Goal: Task Accomplishment & Management: Complete application form

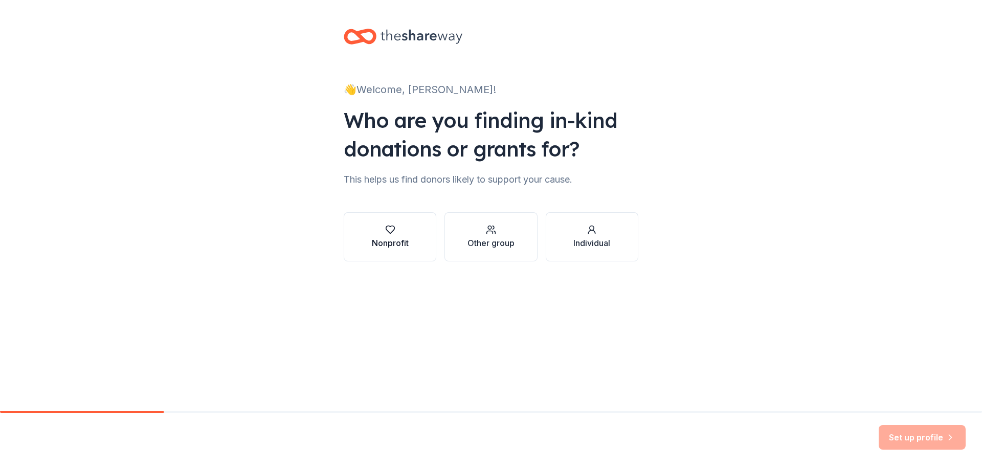
click at [389, 244] on div "Nonprofit" at bounding box center [390, 243] width 37 height 12
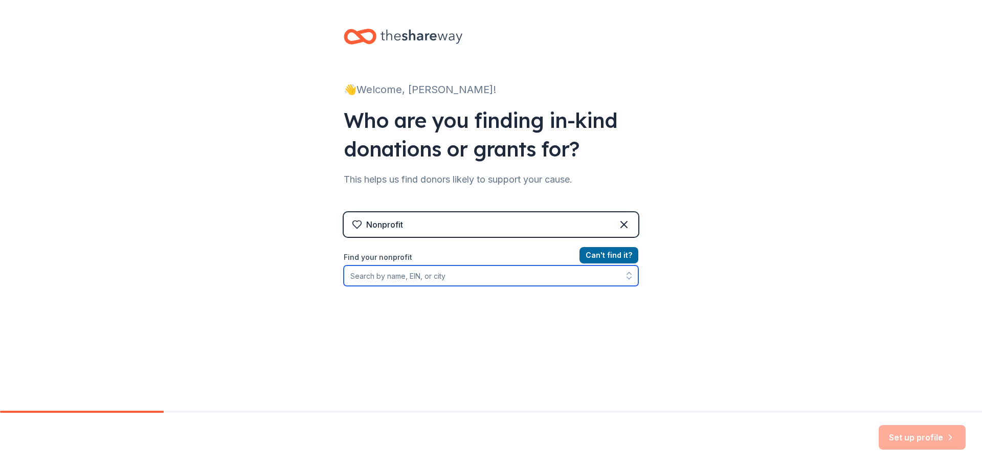
click at [454, 276] on input "Find your nonprofit" at bounding box center [491, 275] width 295 height 20
type input "Co"
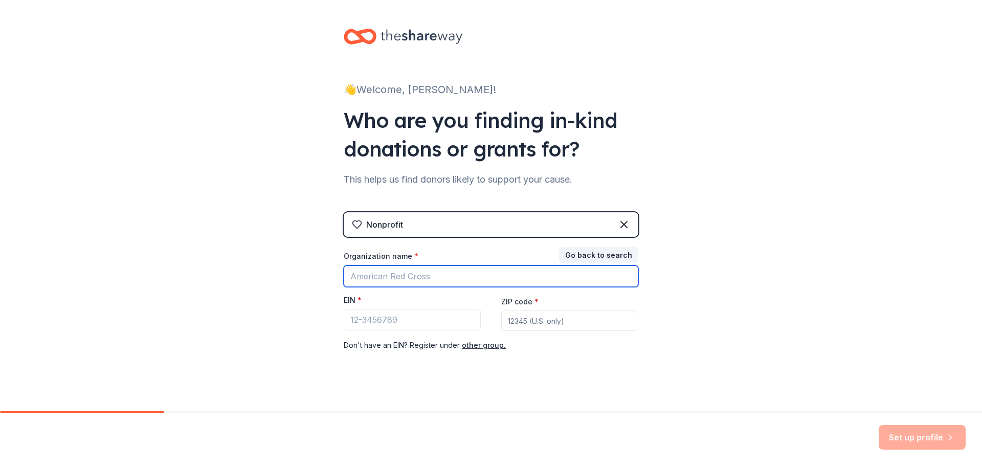
click at [454, 276] on input "Organization name *" at bounding box center [491, 275] width 295 height 21
click at [454, 276] on input "[GEOGRAPHIC_DATA] SChool PTA" at bounding box center [491, 275] width 295 height 21
type input "[GEOGRAPHIC_DATA] PTA"
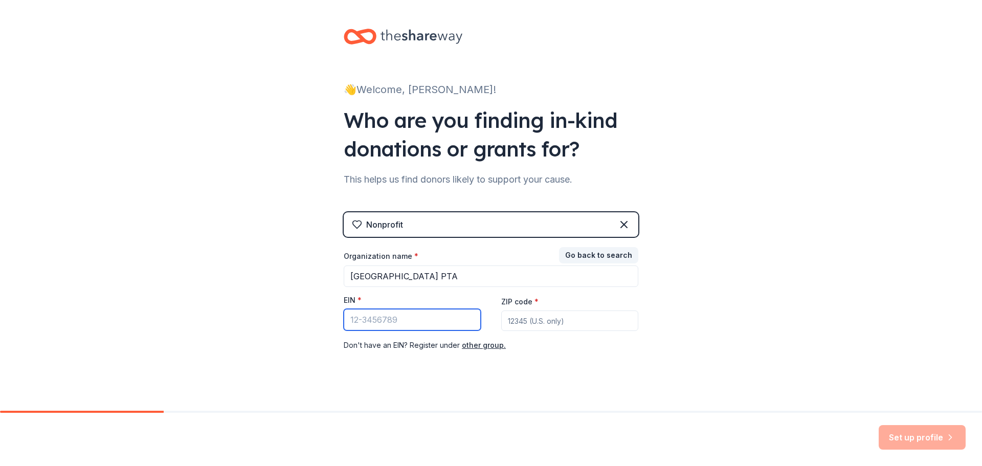
click at [414, 323] on input "EIN *" at bounding box center [412, 319] width 137 height 21
type input "[US_EMPLOYER_IDENTIFICATION_NUMBER]"
drag, startPoint x: 524, startPoint y: 323, endPoint x: 533, endPoint y: 326, distance: 9.9
click at [532, 326] on input "ZIP code *" at bounding box center [569, 320] width 137 height 20
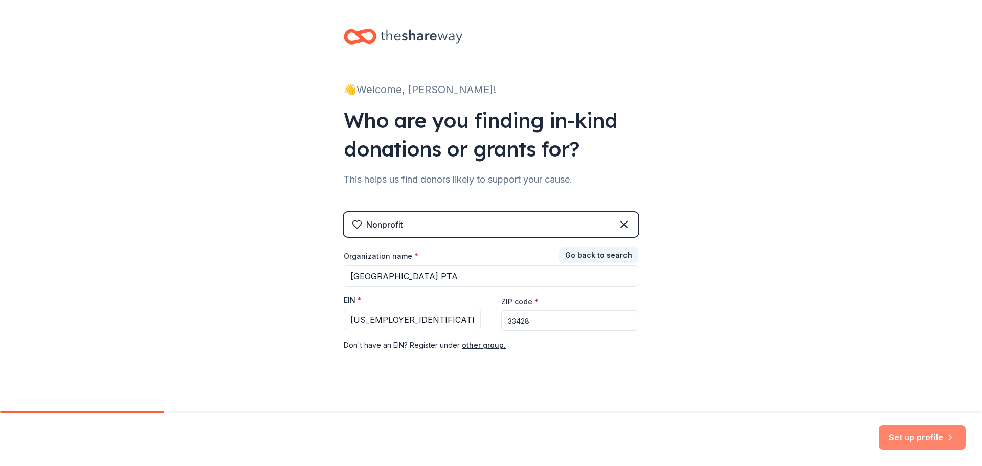
type input "33428"
click at [909, 436] on button "Set up profile" at bounding box center [922, 437] width 87 height 25
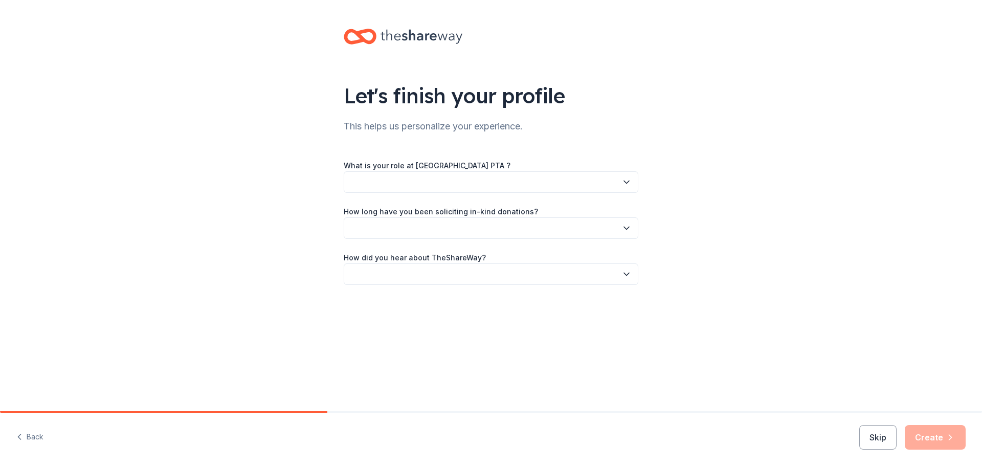
click at [425, 177] on button "button" at bounding box center [491, 181] width 295 height 21
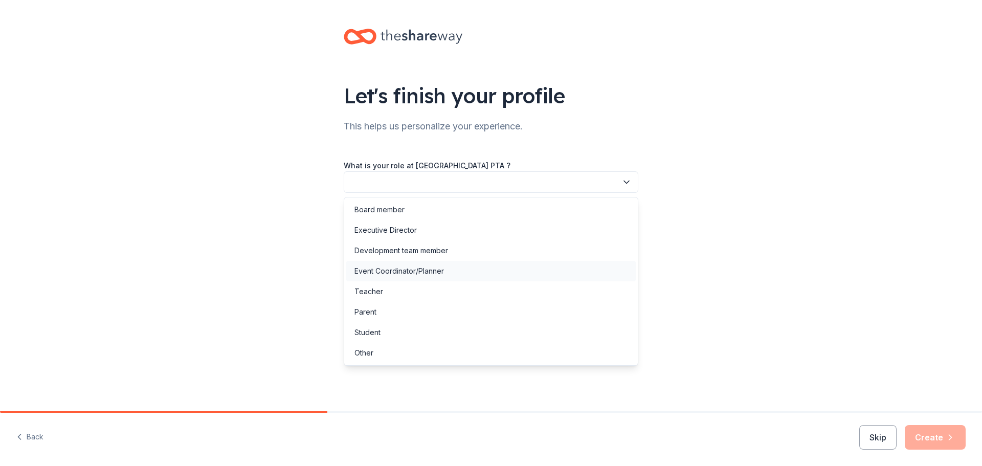
click at [419, 268] on div "Event Coordinator/Planner" at bounding box center [398, 271] width 89 height 12
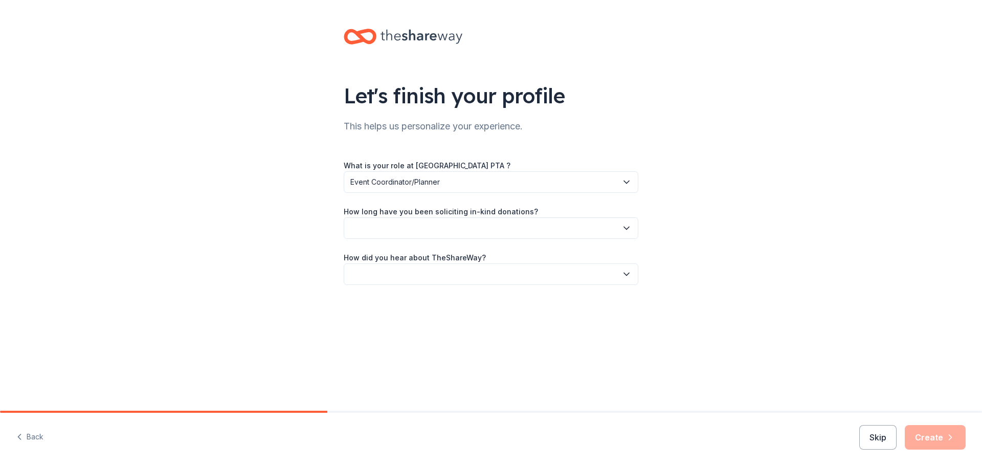
click at [443, 230] on button "button" at bounding box center [491, 227] width 295 height 21
click at [417, 255] on div "This is my first time!" at bounding box center [386, 256] width 65 height 12
click at [429, 274] on button "button" at bounding box center [491, 273] width 295 height 21
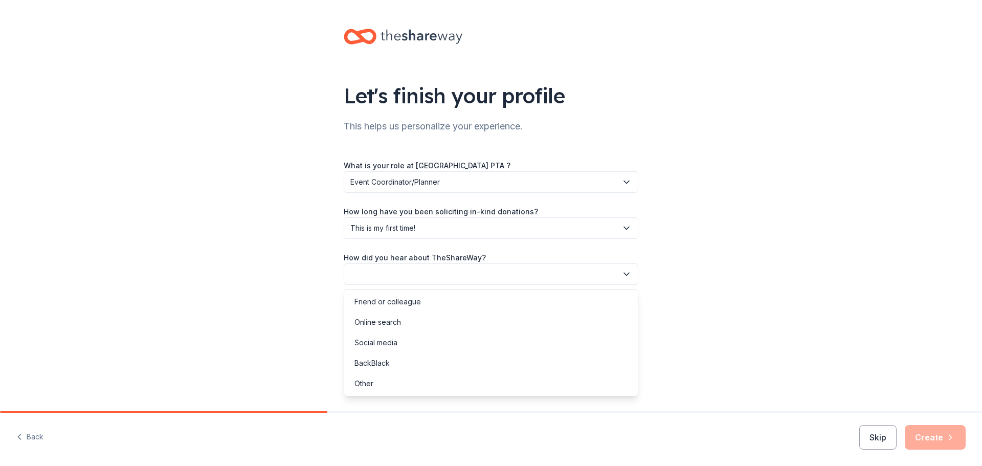
click at [440, 231] on div "What is your role at [GEOGRAPHIC_DATA] PTA ? Event Coordinator/Planner How long…" at bounding box center [491, 222] width 295 height 126
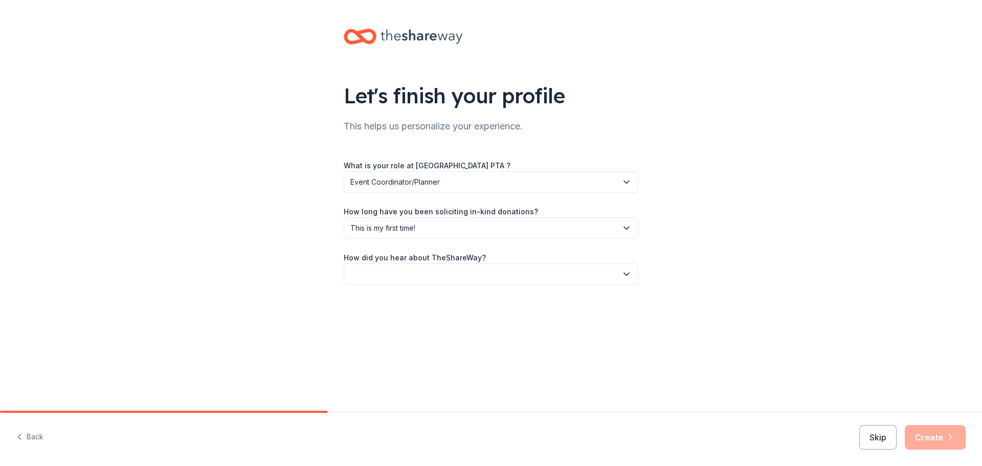
click at [440, 231] on span "This is my first time!" at bounding box center [483, 228] width 267 height 12
click at [444, 274] on button "button" at bounding box center [491, 273] width 295 height 21
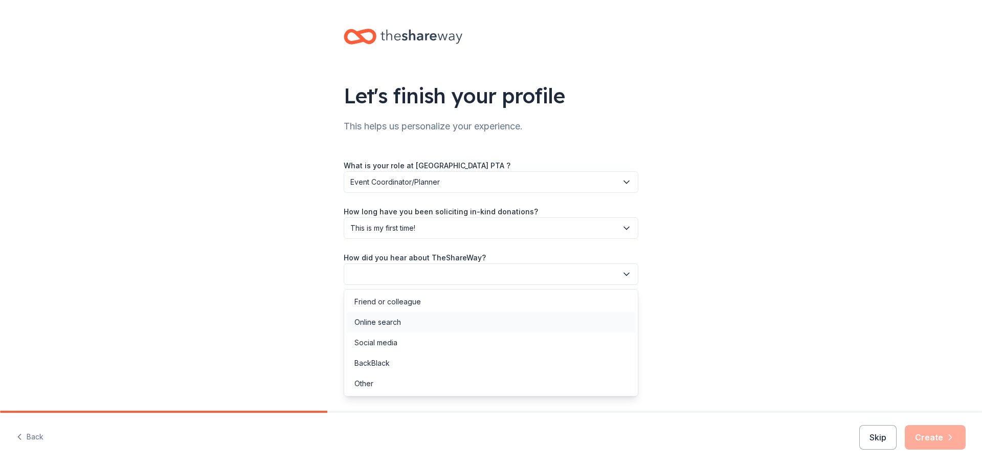
click at [421, 318] on div "Online search" at bounding box center [490, 322] width 289 height 20
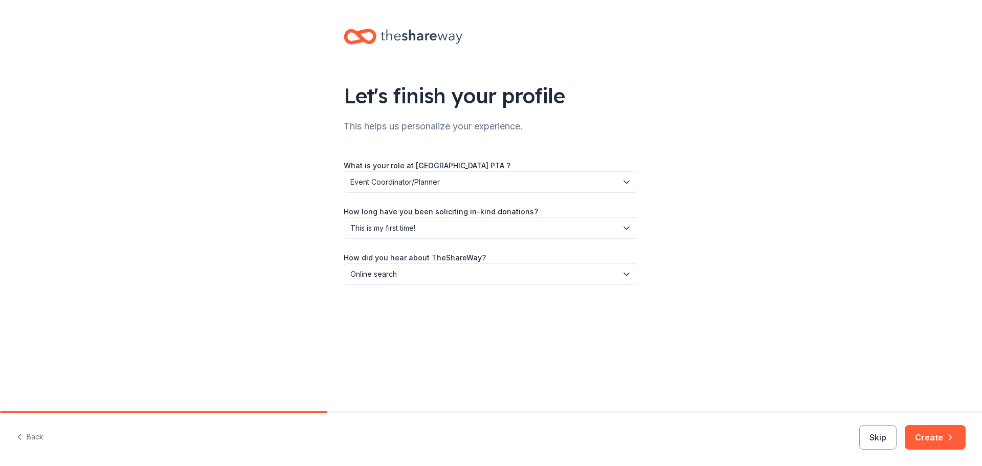
drag, startPoint x: 937, startPoint y: 437, endPoint x: 912, endPoint y: 327, distance: 112.2
click at [936, 436] on button "Create" at bounding box center [935, 437] width 61 height 25
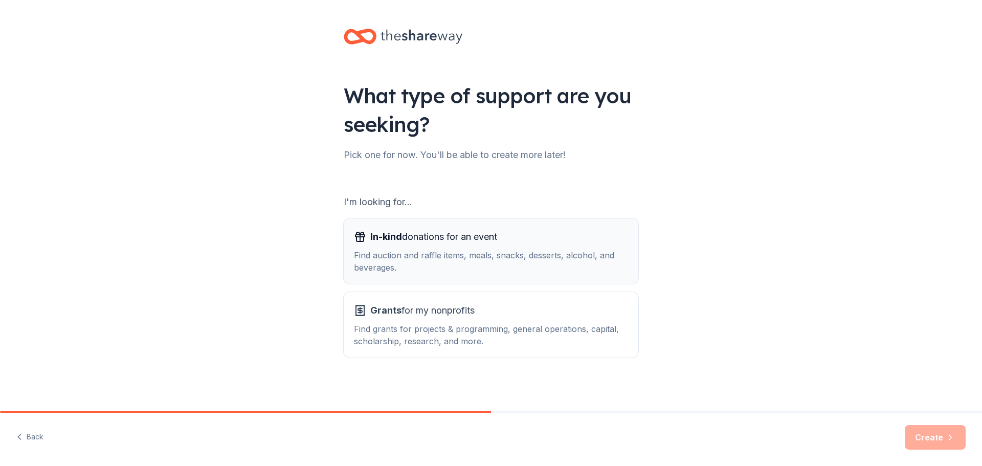
click at [450, 254] on div "Find auction and raffle items, meals, snacks, desserts, alcohol, and beverages." at bounding box center [491, 261] width 274 height 25
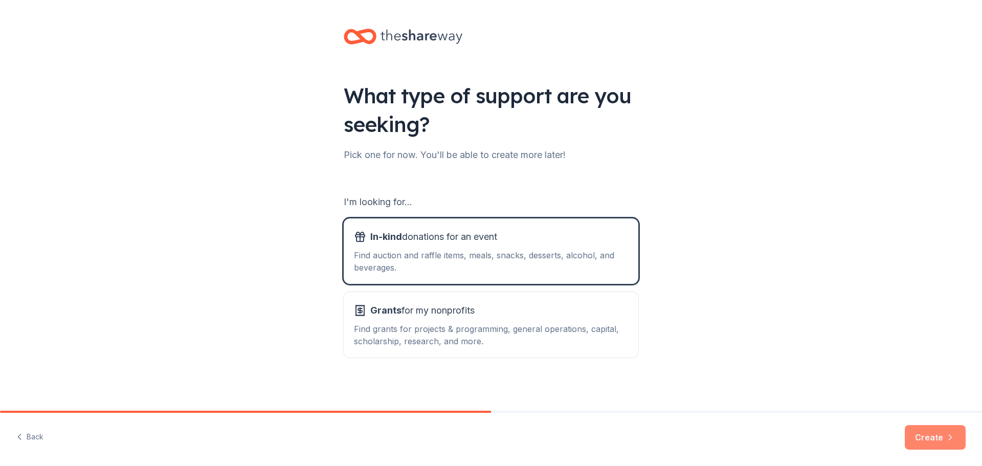
click at [928, 434] on button "Create" at bounding box center [935, 437] width 61 height 25
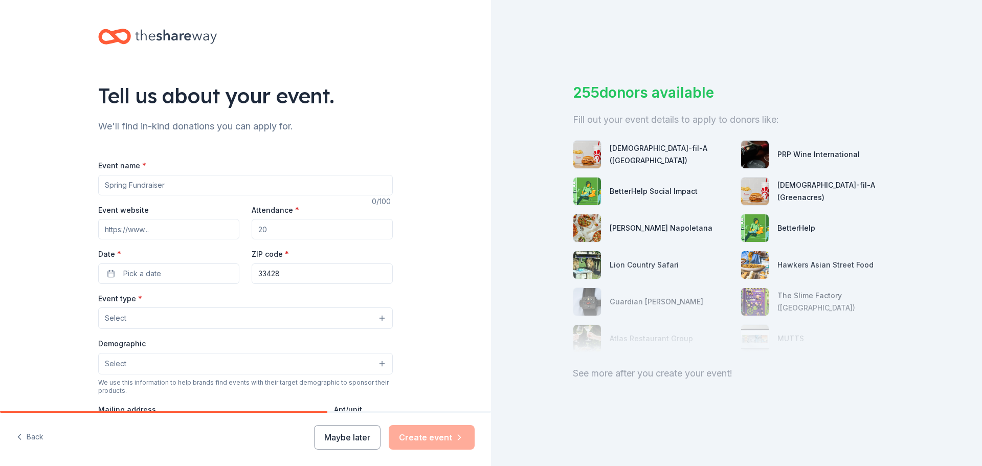
click at [237, 188] on input "Event name *" at bounding box center [245, 185] width 295 height 20
type input "Silent Auction and Raffle"
drag, startPoint x: 354, startPoint y: 231, endPoint x: 367, endPoint y: 234, distance: 13.6
click at [355, 231] on input "Attendance *" at bounding box center [322, 229] width 141 height 20
type input "100"
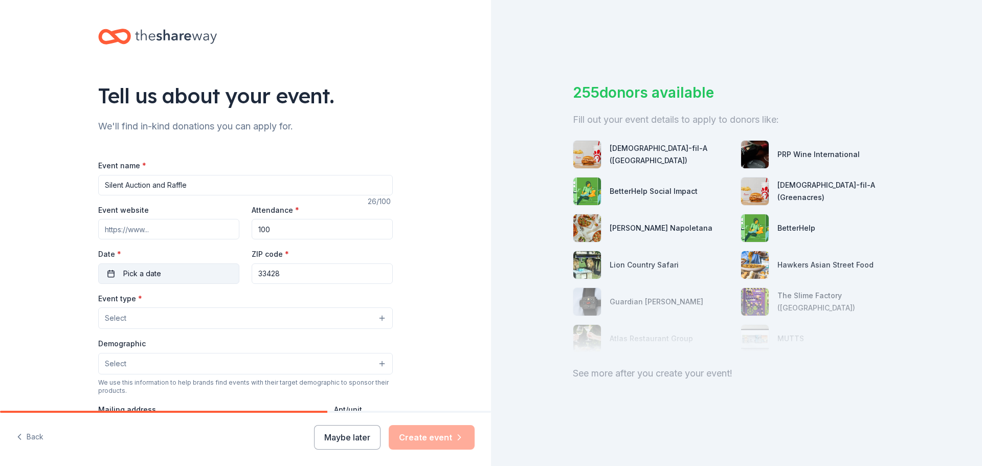
click at [171, 268] on button "Pick a date" at bounding box center [168, 273] width 141 height 20
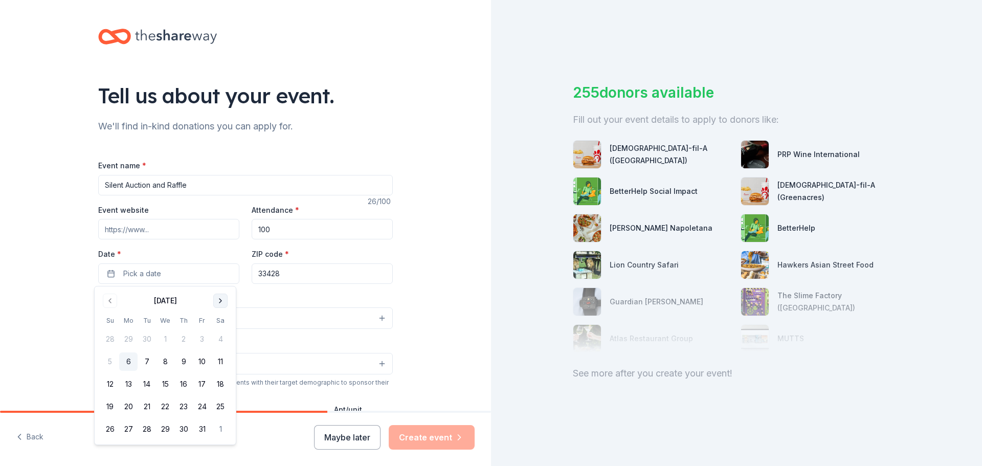
click at [220, 299] on button "Go to next month" at bounding box center [220, 301] width 14 height 14
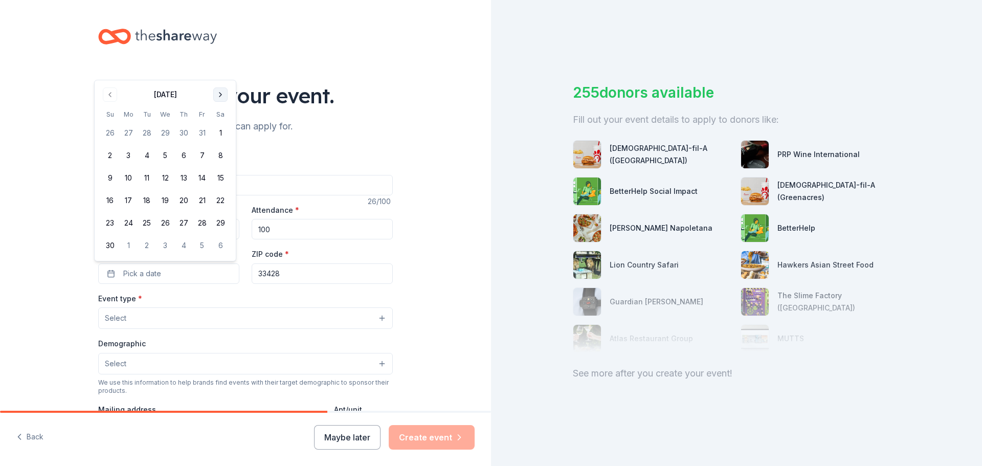
click at [220, 97] on button "Go to next month" at bounding box center [220, 94] width 14 height 14
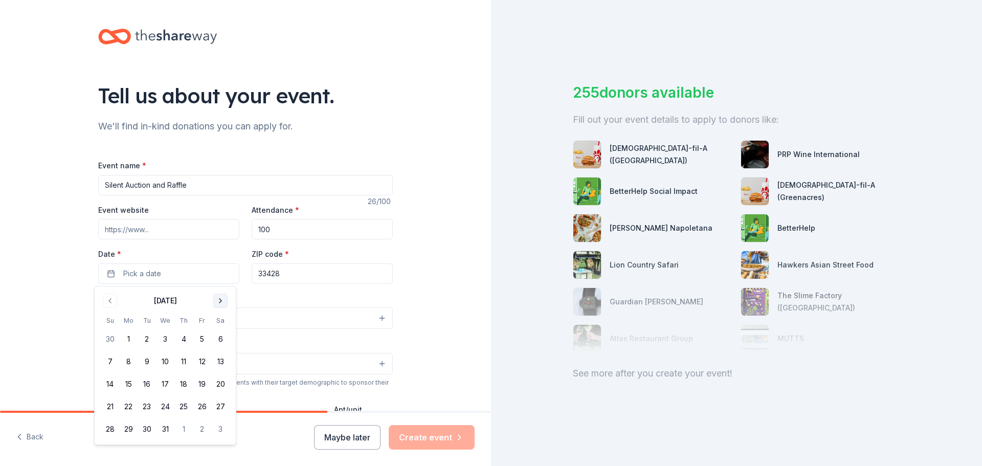
click at [220, 302] on button "Go to next month" at bounding box center [220, 301] width 14 height 14
click at [203, 361] on button "9" at bounding box center [202, 361] width 18 height 18
drag, startPoint x: 223, startPoint y: 357, endPoint x: 215, endPoint y: 326, distance: 32.2
click at [223, 357] on button "10" at bounding box center [220, 361] width 18 height 18
click at [297, 292] on div "Event type * Select" at bounding box center [245, 310] width 295 height 37
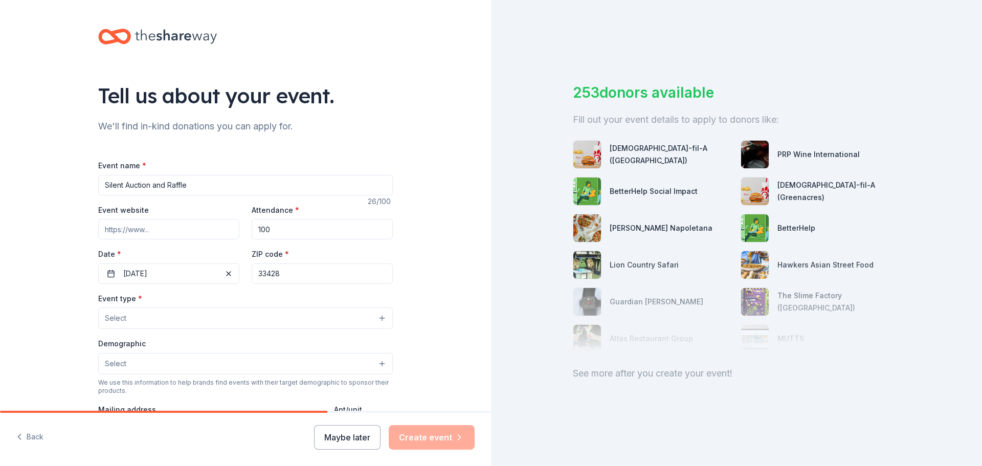
click at [205, 319] on button "Select" at bounding box center [245, 317] width 295 height 21
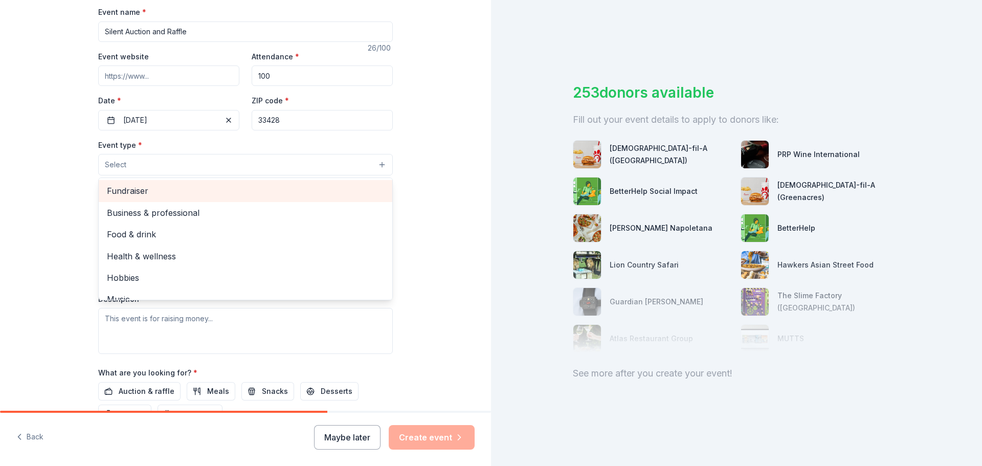
click at [142, 192] on span "Fundraiser" at bounding box center [245, 190] width 277 height 13
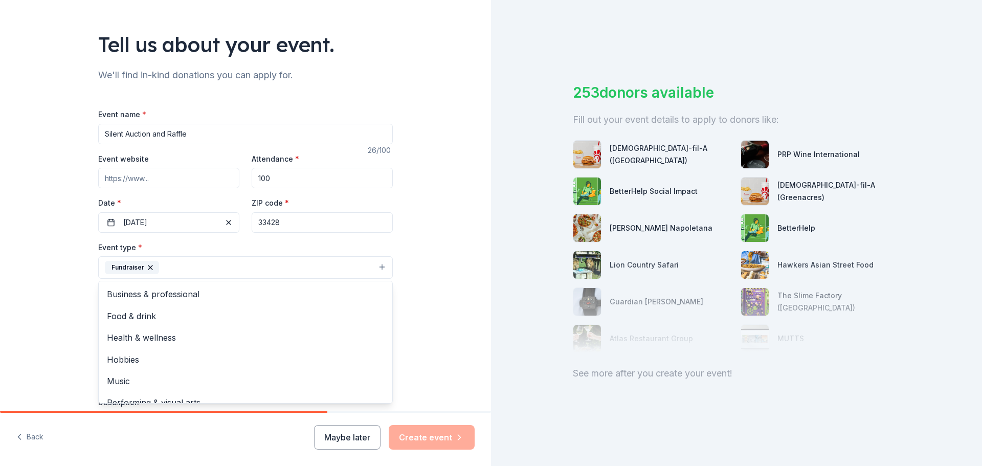
click at [435, 308] on div "Tell us about your event. We'll find in-kind donations you can apply for. Event…" at bounding box center [245, 290] width 491 height 682
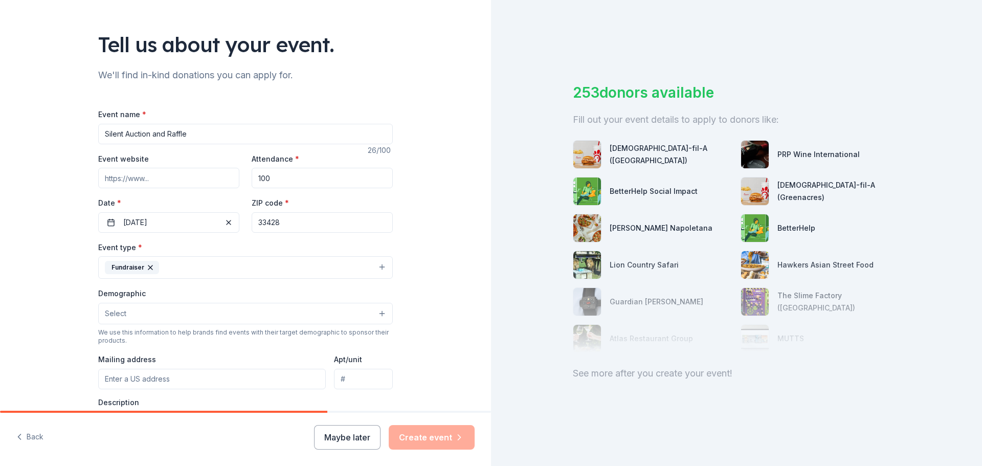
click at [298, 318] on button "Select" at bounding box center [245, 313] width 295 height 21
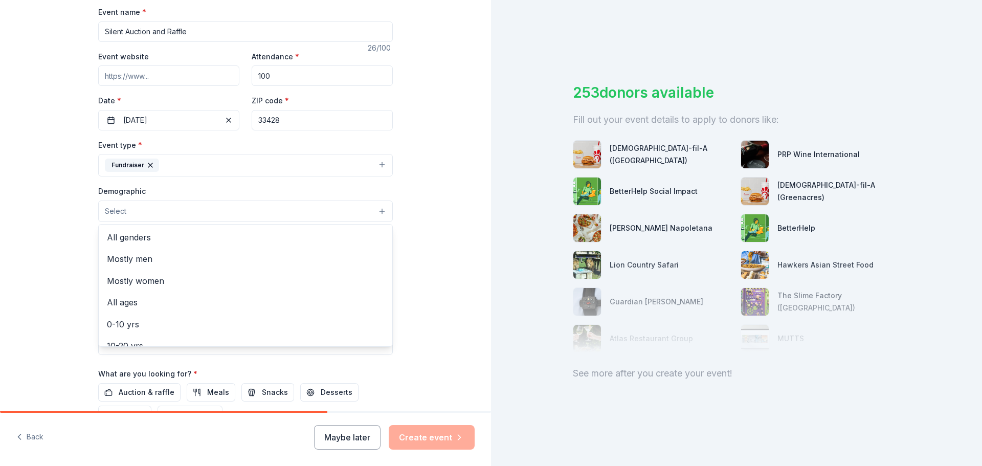
scroll to position [205, 0]
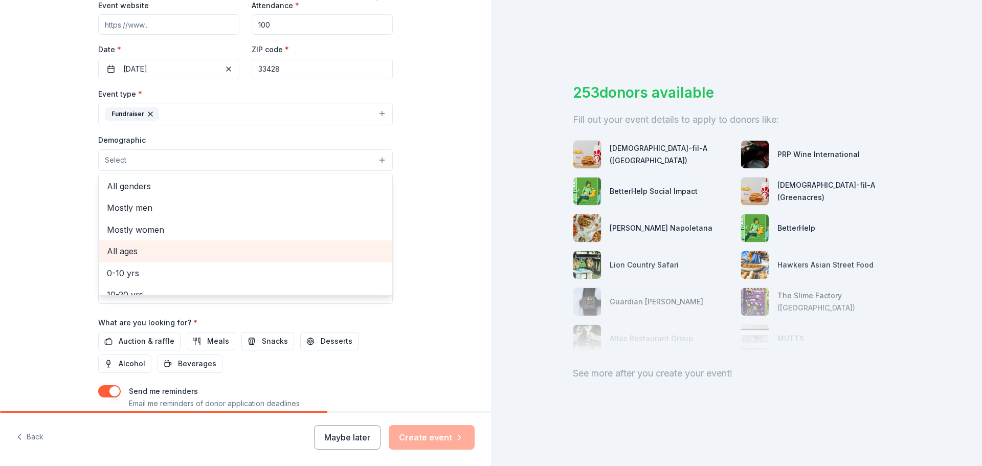
click at [162, 249] on span "All ages" at bounding box center [245, 250] width 277 height 13
click at [454, 282] on div "Tell us about your event. We'll find in-kind donations you can apply for. Event…" at bounding box center [245, 136] width 491 height 683
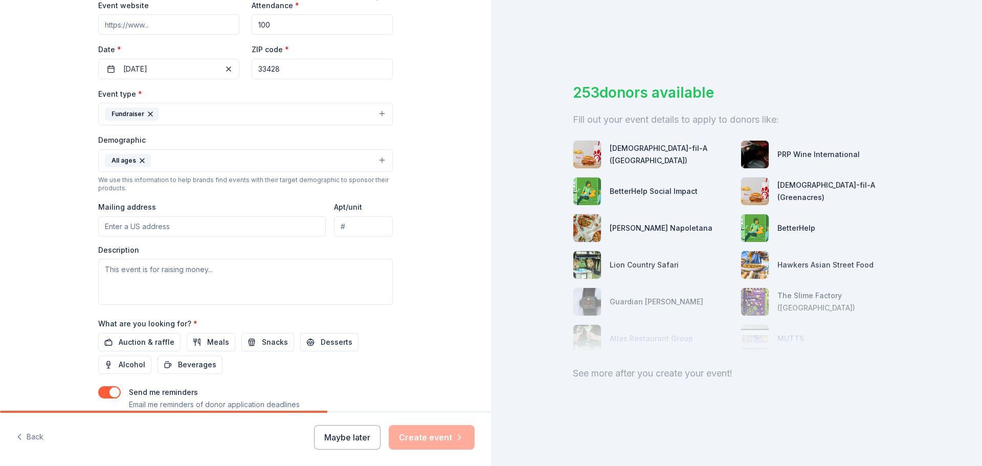
drag, startPoint x: 284, startPoint y: 229, endPoint x: 295, endPoint y: 223, distance: 12.4
click at [286, 228] on input "Mailing address" at bounding box center [212, 226] width 228 height 20
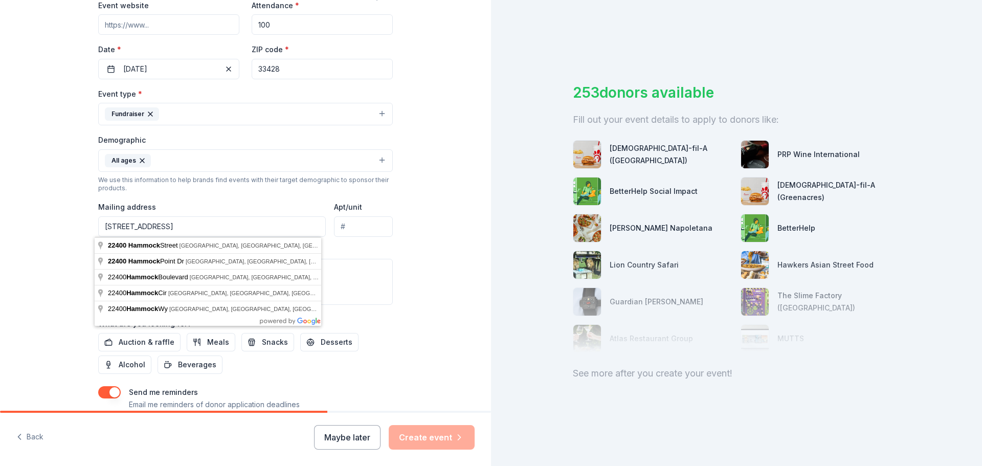
type input "[STREET_ADDRESS]"
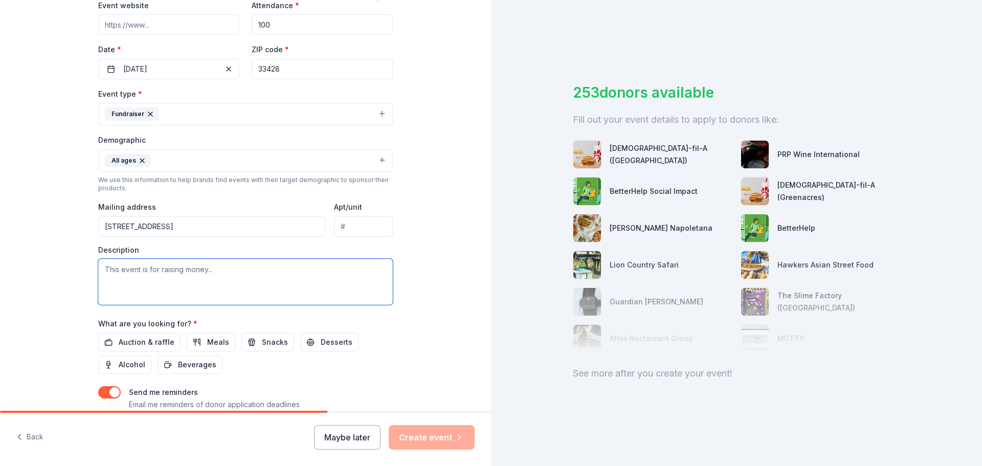
click at [264, 277] on textarea at bounding box center [245, 282] width 295 height 46
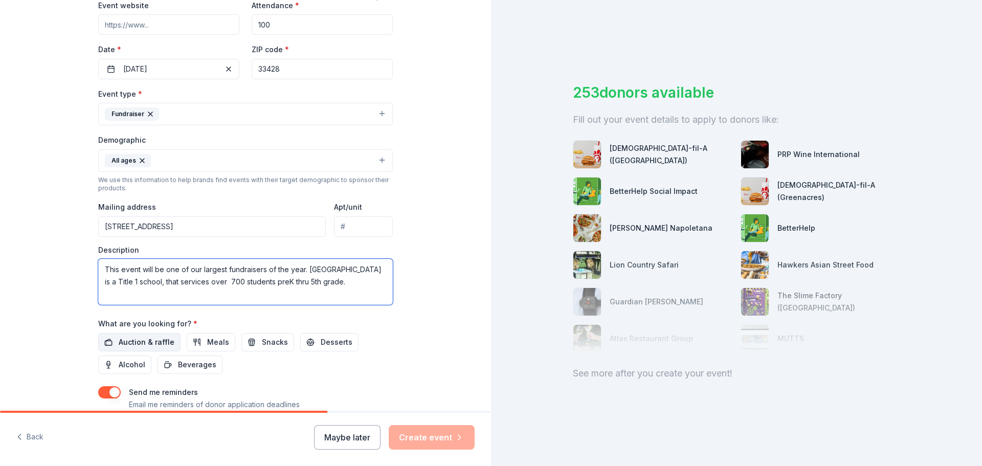
type textarea "This event will be one of our largest fundraisers of the year. [GEOGRAPHIC_DATA…"
click at [139, 340] on span "Auction & raffle" at bounding box center [147, 342] width 56 height 12
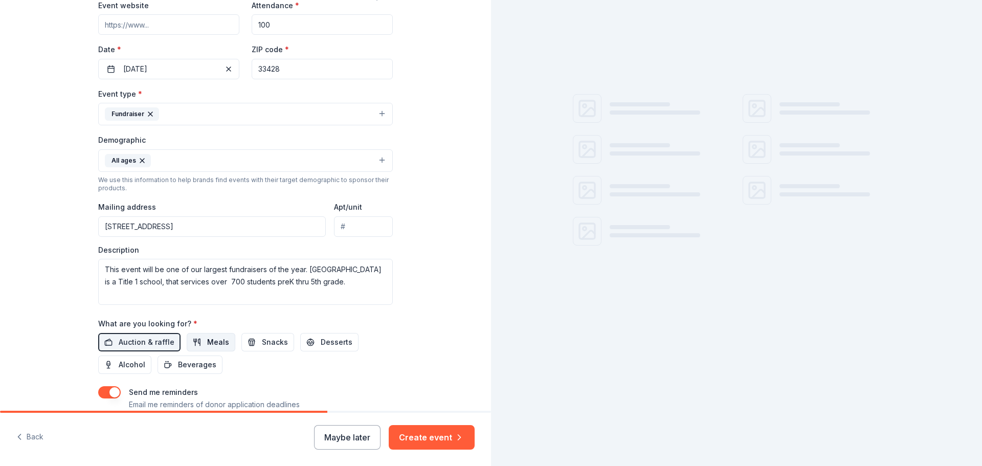
click at [197, 346] on button "Meals" at bounding box center [211, 342] width 49 height 18
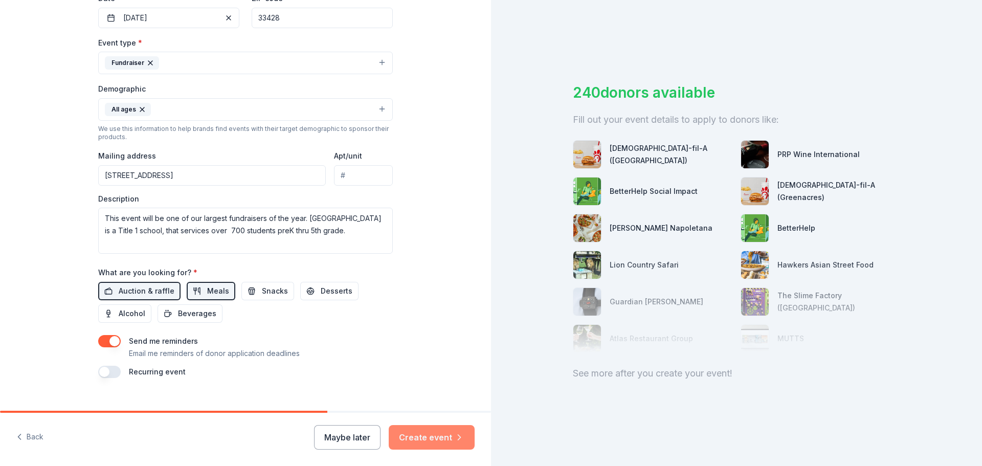
click at [436, 439] on button "Create event" at bounding box center [432, 437] width 86 height 25
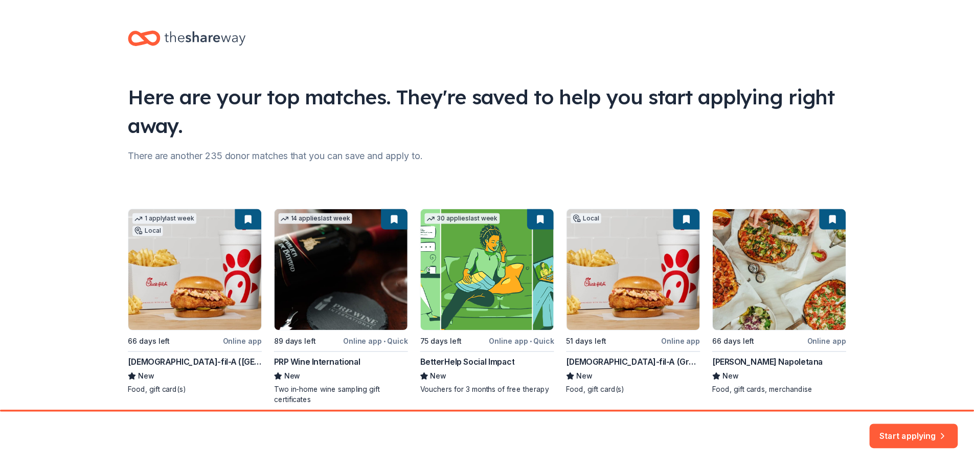
scroll to position [44, 0]
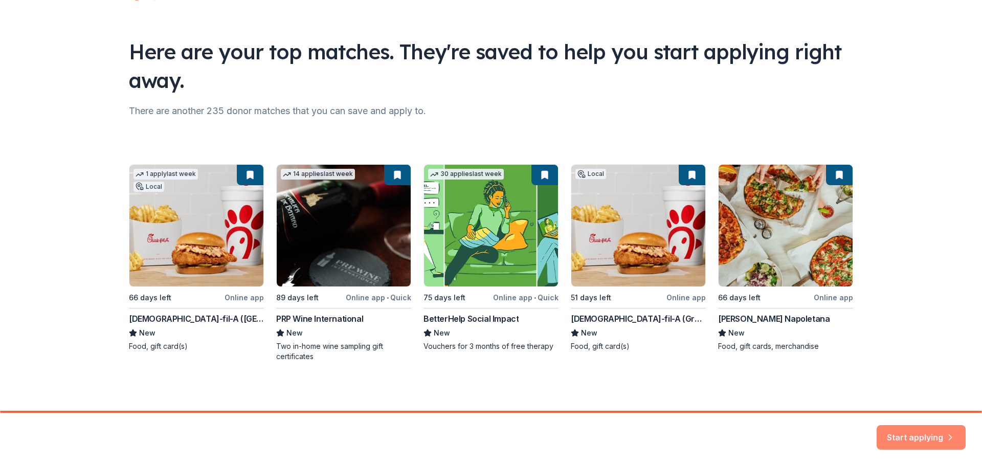
click at [914, 436] on button "Start applying" at bounding box center [921, 434] width 89 height 25
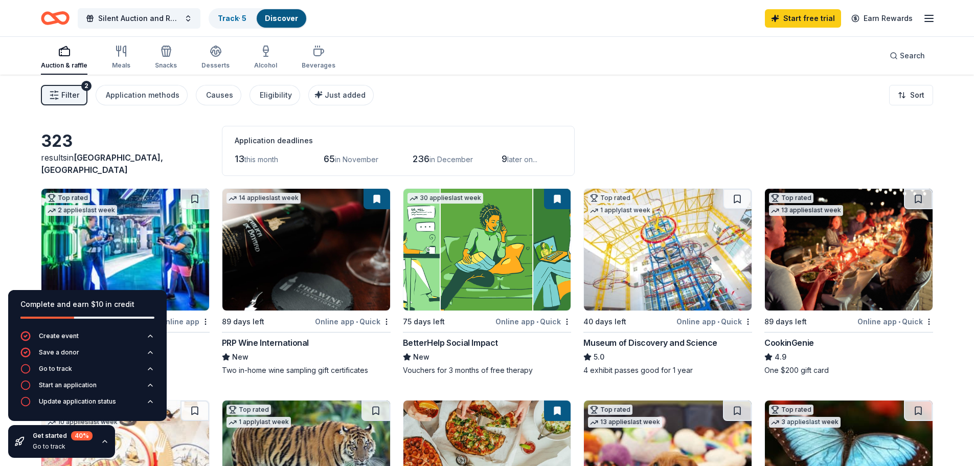
click at [469, 108] on div "Filter 2 Application methods Causes Eligibility Just added Sort" at bounding box center [487, 95] width 974 height 41
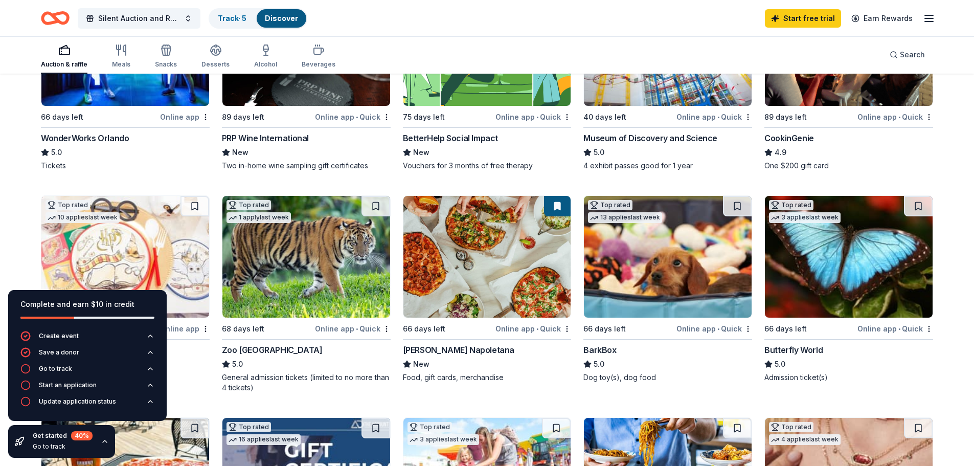
scroll to position [307, 0]
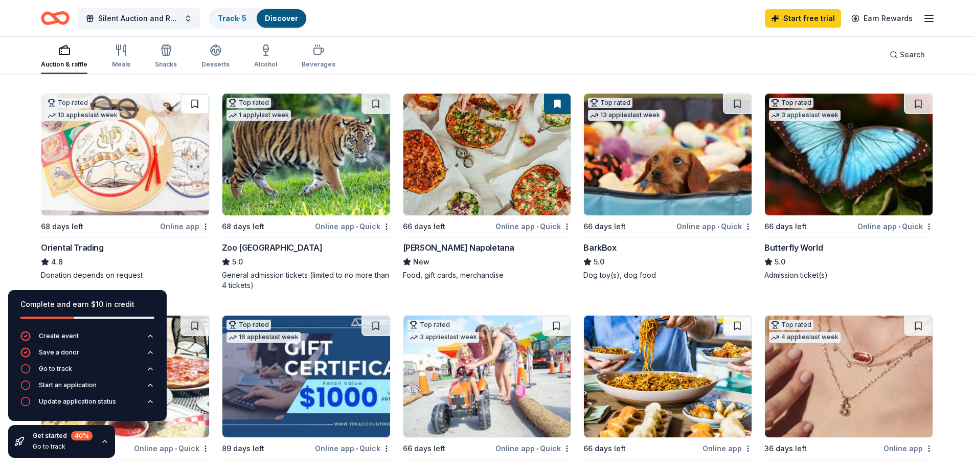
click at [196, 105] on button at bounding box center [195, 104] width 29 height 20
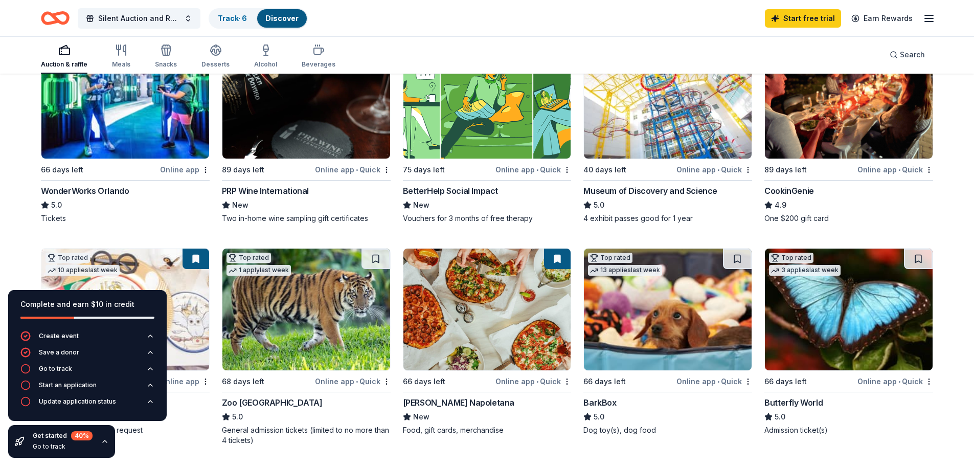
scroll to position [254, 0]
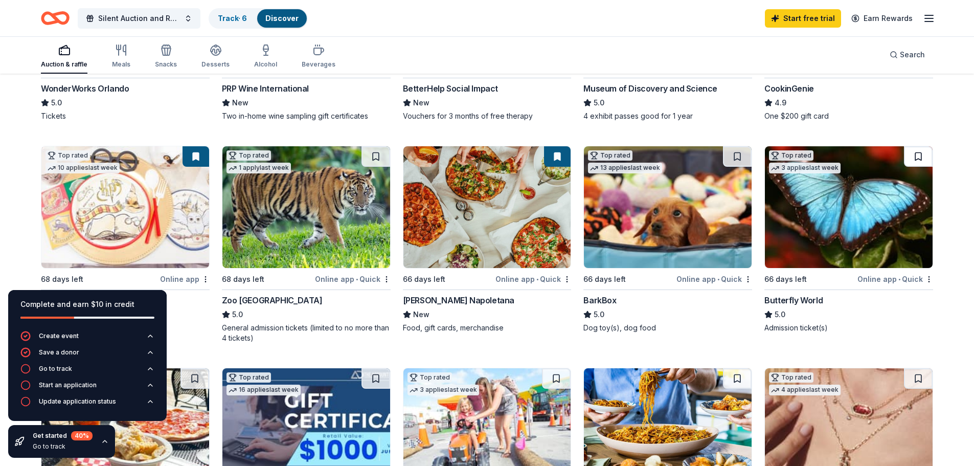
drag, startPoint x: 914, startPoint y: 154, endPoint x: 882, endPoint y: 248, distance: 98.5
click at [914, 155] on button at bounding box center [918, 156] width 29 height 20
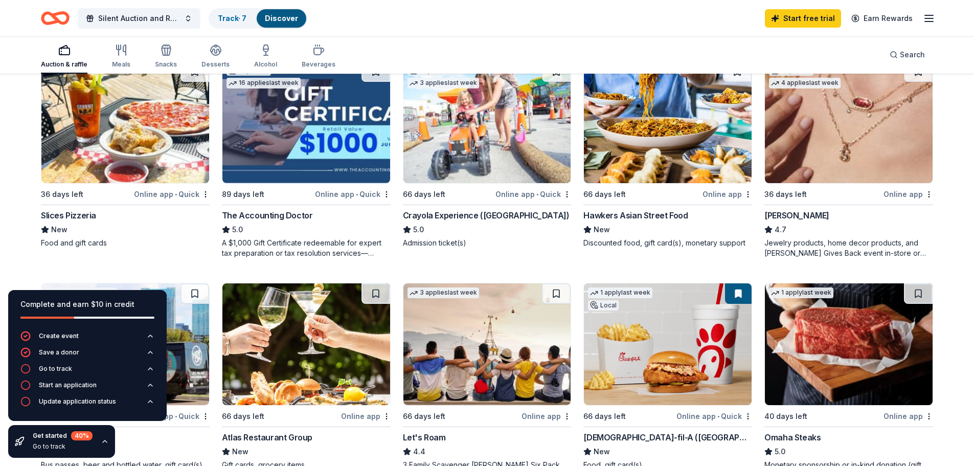
scroll to position [510, 0]
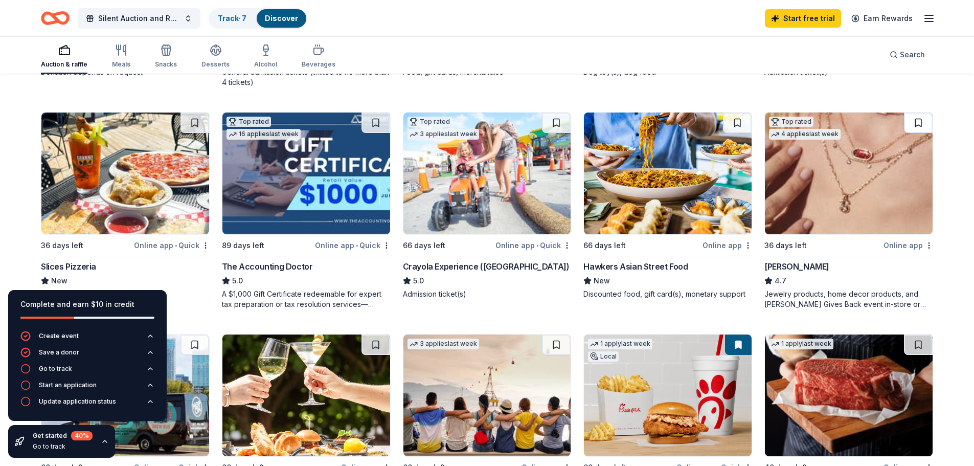
click at [917, 119] on button at bounding box center [918, 123] width 29 height 20
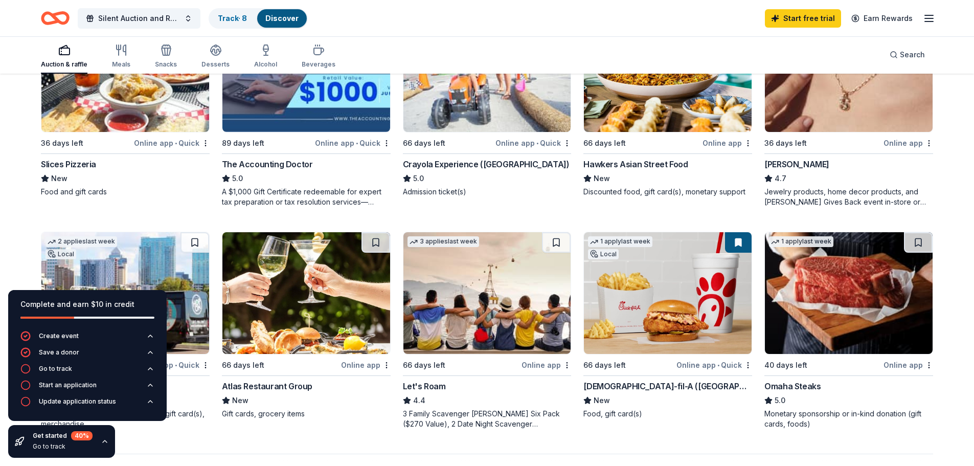
scroll to position [663, 0]
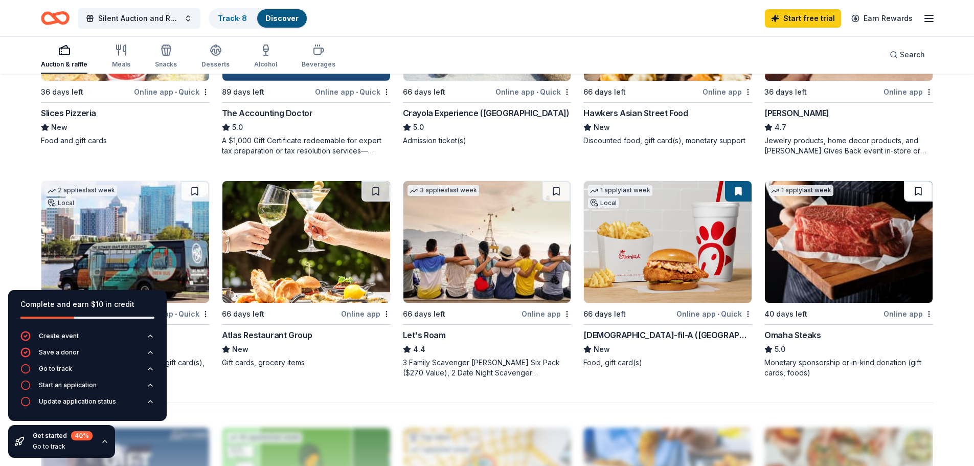
click at [915, 194] on button at bounding box center [918, 191] width 29 height 20
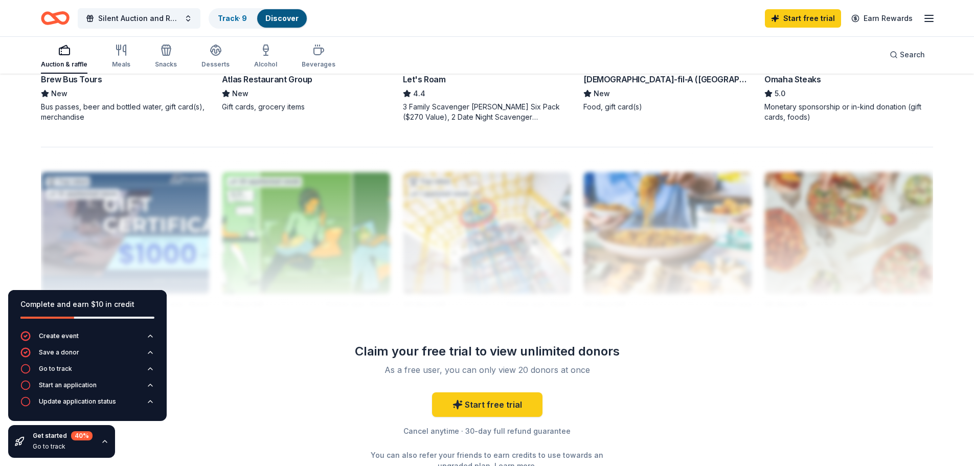
scroll to position [970, 0]
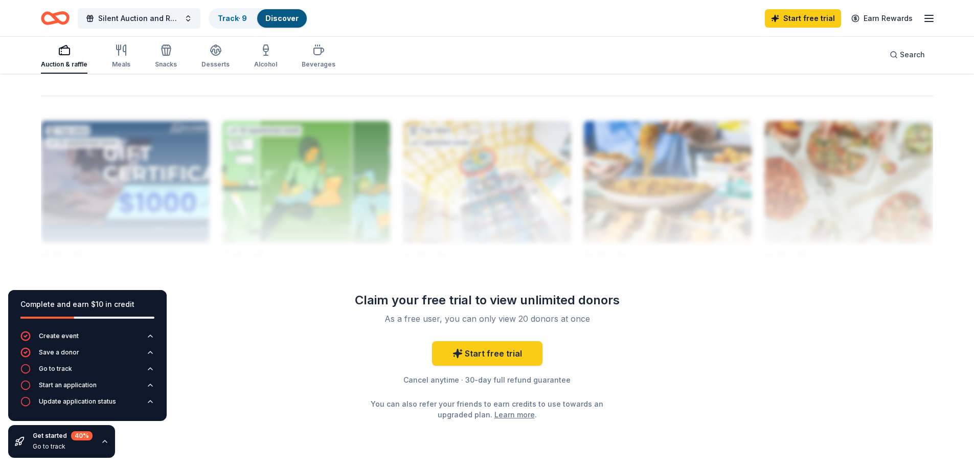
click at [51, 384] on div "Start an application" at bounding box center [68, 385] width 58 height 8
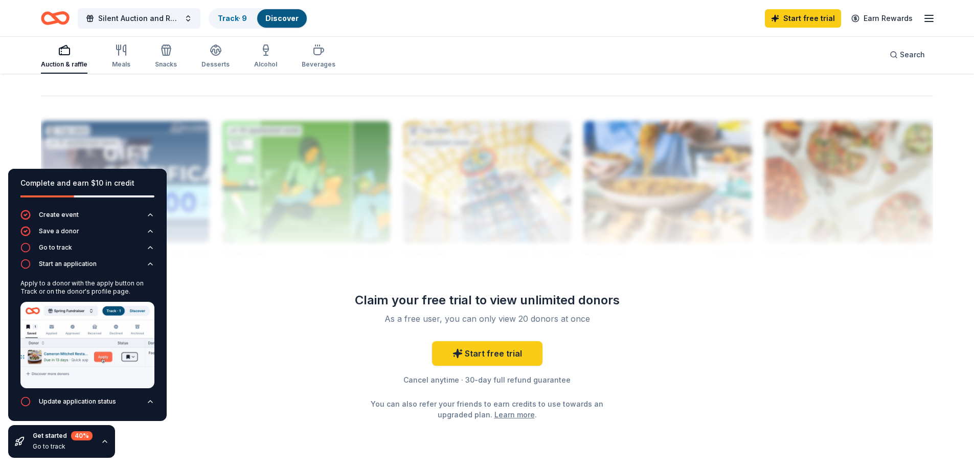
click at [523, 377] on div "Cancel anytime · 30-day full refund guarantee" at bounding box center [487, 380] width 295 height 12
click at [513, 349] on link "Start free trial" at bounding box center [487, 353] width 110 height 25
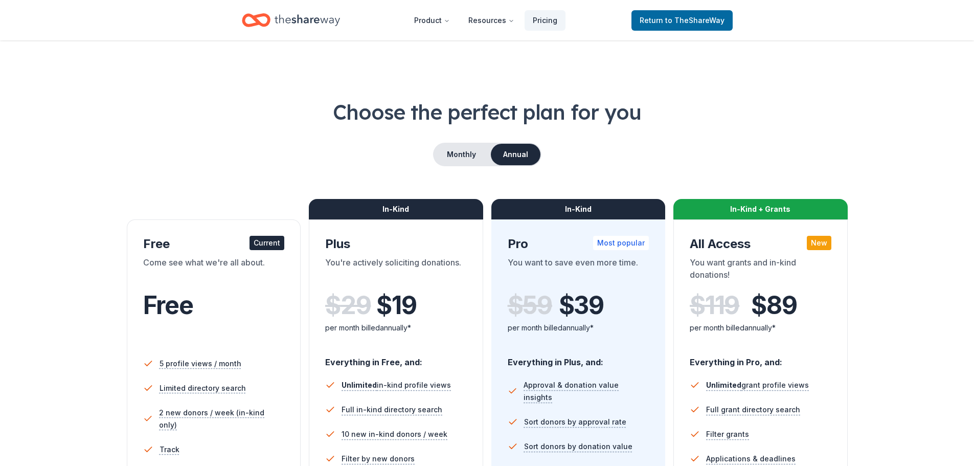
scroll to position [205, 0]
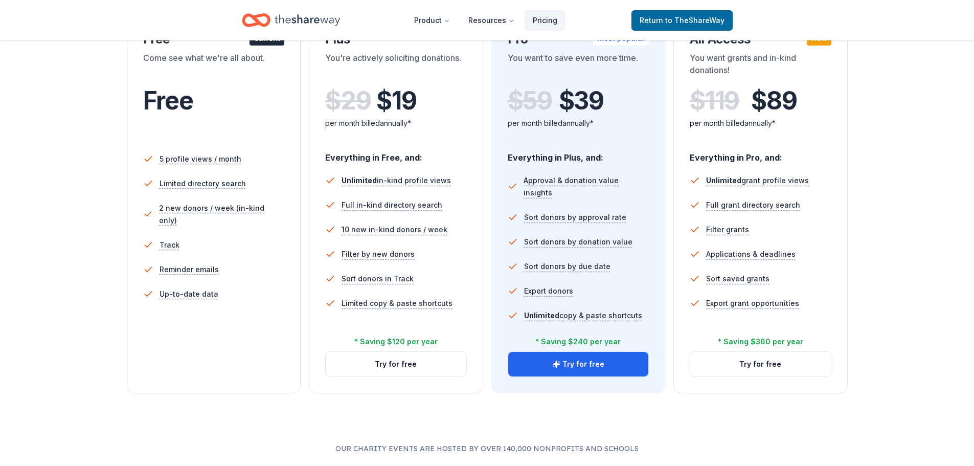
drag, startPoint x: 192, startPoint y: 315, endPoint x: 211, endPoint y: 323, distance: 21.1
click at [194, 315] on div "5 profile views / month Limited directory search 2 new donors / week (in-kind o…" at bounding box center [214, 245] width 142 height 205
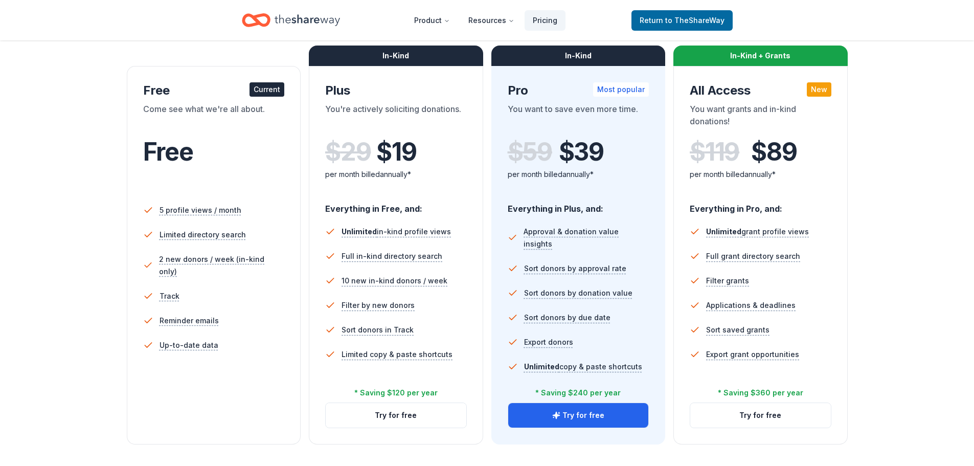
click at [98, 339] on div "Choose the perfect plan for you Monthly Annual Free Current Come see what we're…" at bounding box center [487, 194] width 892 height 500
click at [692, 30] on link "Return to TheShareWay" at bounding box center [682, 20] width 101 height 20
